Goal: Task Accomplishment & Management: Use online tool/utility

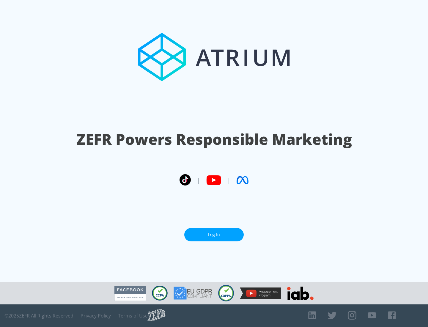
click at [214, 235] on link "Log In" at bounding box center [213, 234] width 59 height 13
